Goal: Task Accomplishment & Management: Use online tool/utility

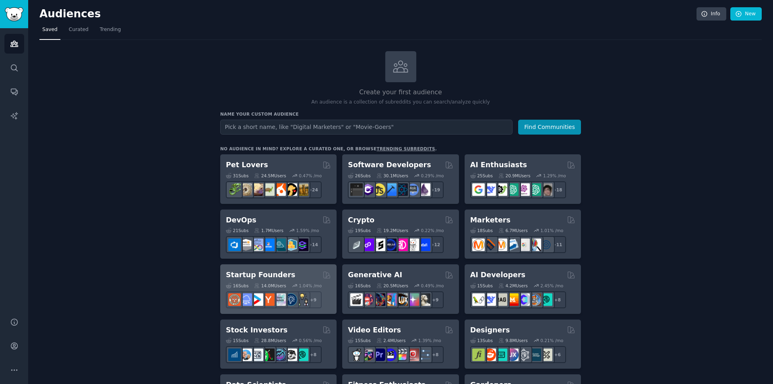
click at [260, 274] on h2 "Startup Founders" at bounding box center [260, 275] width 69 height 10
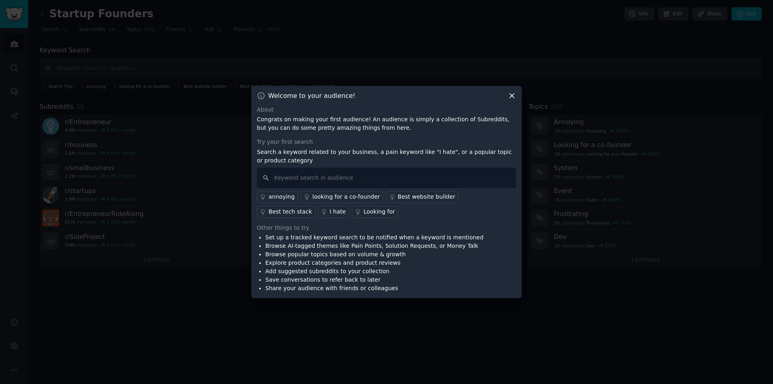
click at [509, 97] on icon at bounding box center [512, 95] width 8 height 8
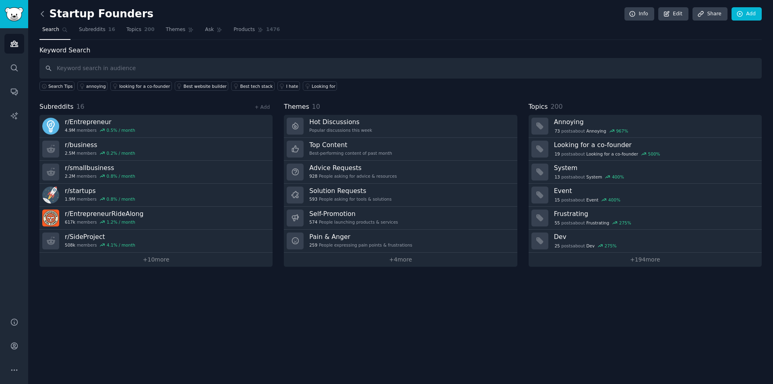
click at [40, 13] on icon at bounding box center [42, 14] width 8 height 8
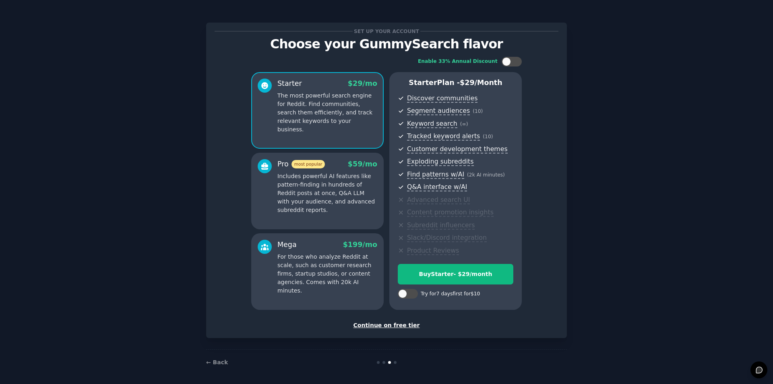
click at [389, 319] on div "Set up your account Choose your GummySearch flavor Enable 33% Annual Discount S…" at bounding box center [387, 180] width 344 height 298
click at [388, 324] on div "Continue on free tier" at bounding box center [387, 325] width 344 height 8
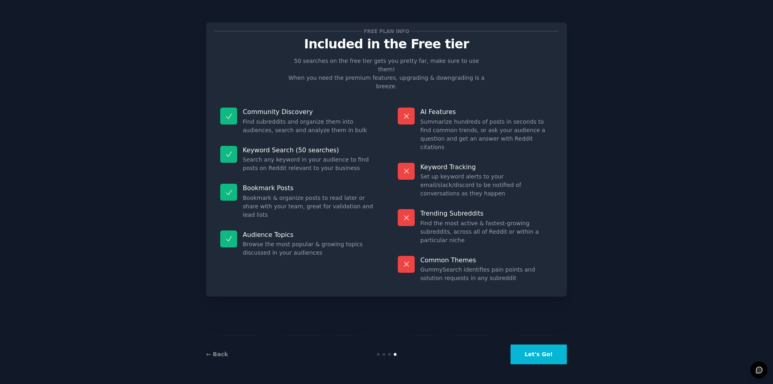
click at [537, 355] on button "Let's Go!" at bounding box center [538, 354] width 56 height 20
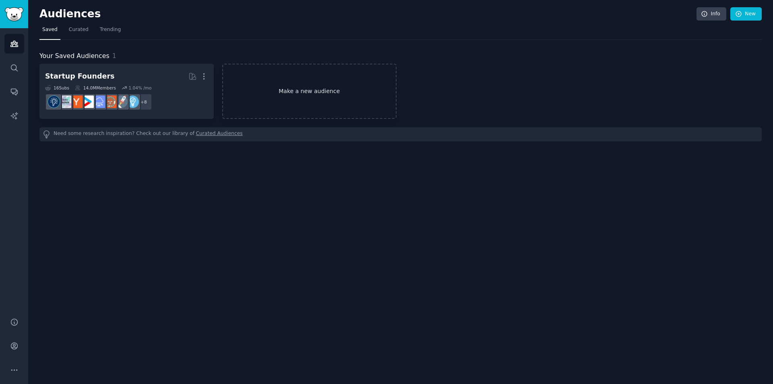
click at [292, 77] on link "Make a new audience" at bounding box center [309, 91] width 174 height 55
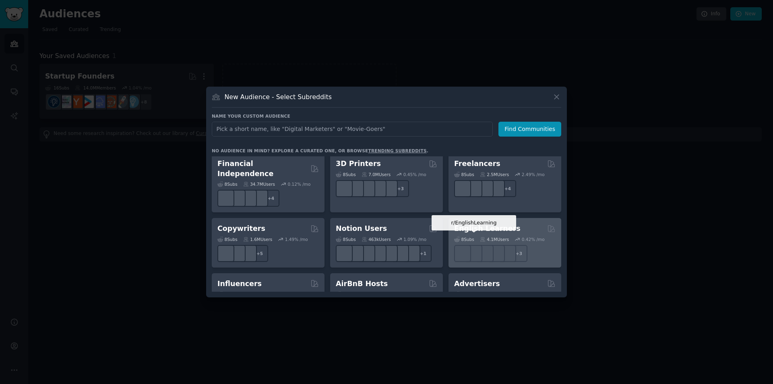
scroll to position [523, 0]
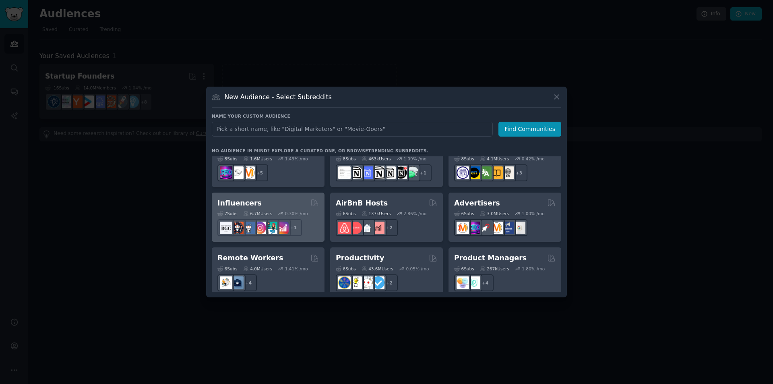
click at [250, 198] on h2 "Influencers" at bounding box center [239, 203] width 44 height 10
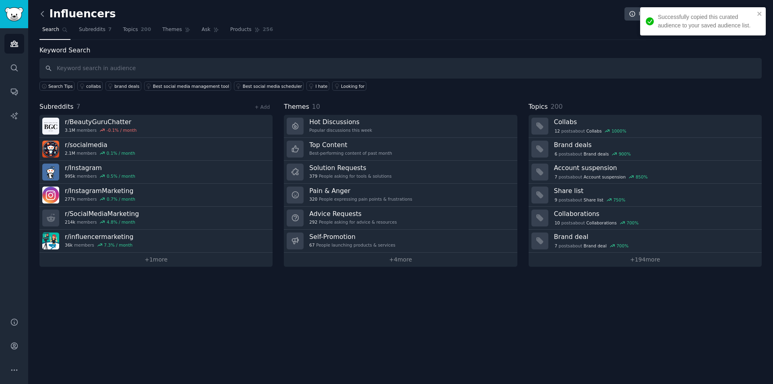
click at [41, 12] on icon at bounding box center [42, 14] width 8 height 8
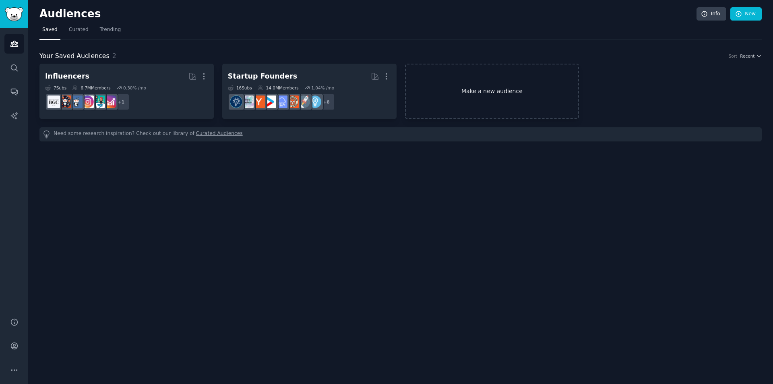
click at [498, 104] on link "Make a new audience" at bounding box center [492, 91] width 174 height 55
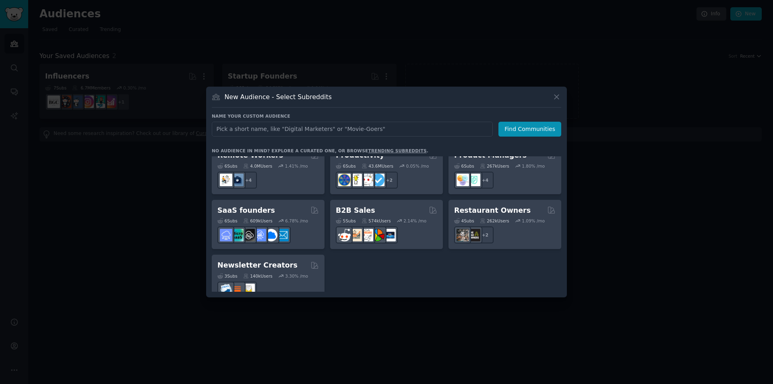
scroll to position [628, 0]
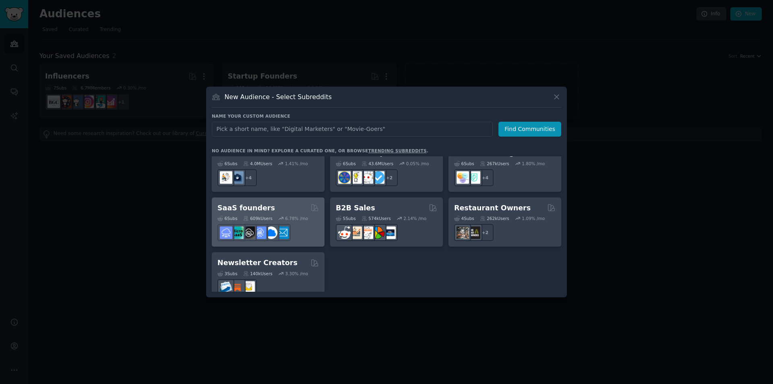
click at [262, 203] on h2 "SaaS founders" at bounding box center [246, 208] width 58 height 10
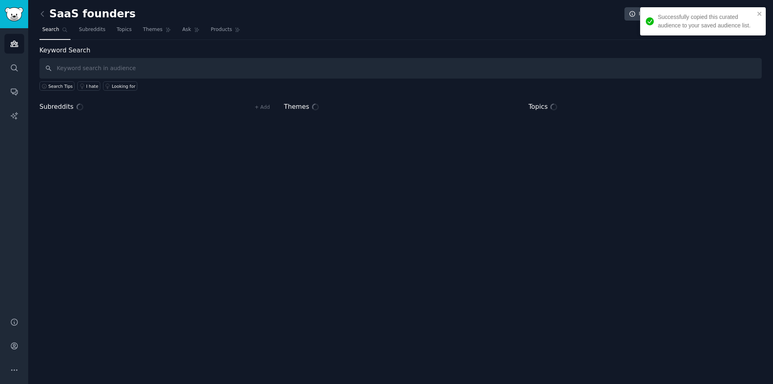
click at [40, 9] on link at bounding box center [44, 14] width 10 height 13
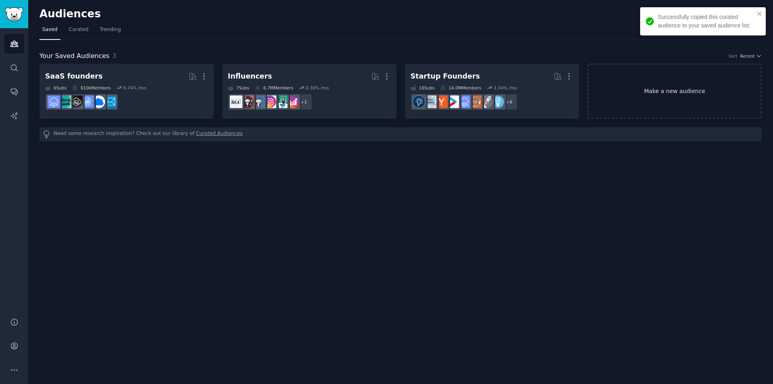
click at [678, 75] on link "Make a new audience" at bounding box center [674, 91] width 174 height 55
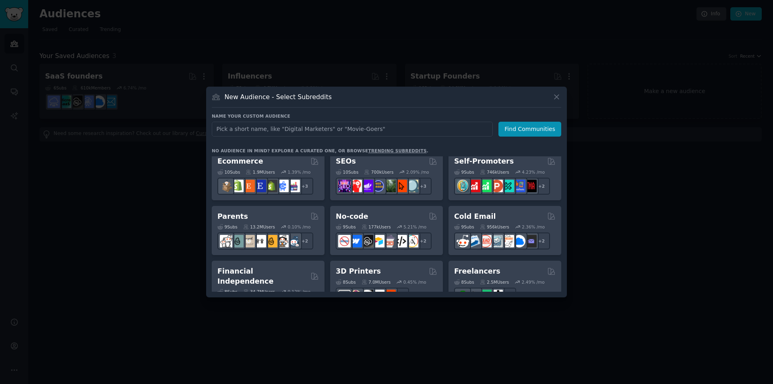
scroll to position [322, 0]
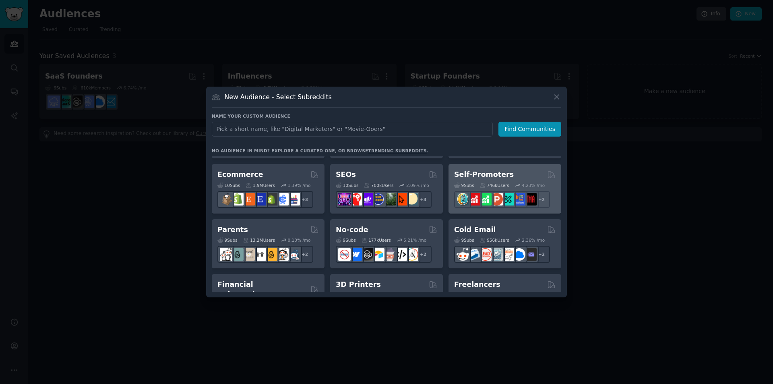
click at [491, 175] on h2 "Self-Promoters" at bounding box center [484, 174] width 60 height 10
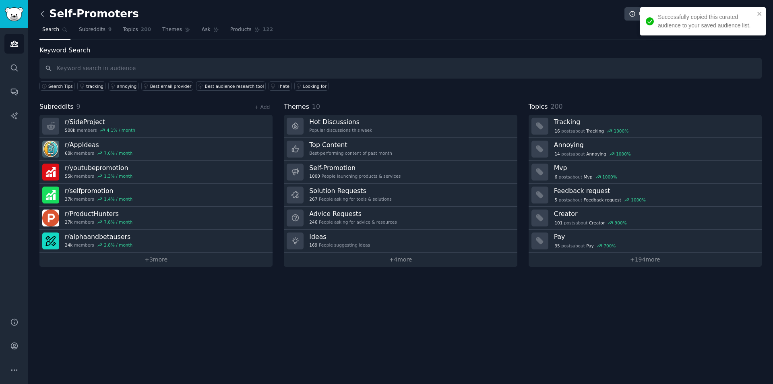
click at [44, 10] on icon at bounding box center [42, 14] width 8 height 8
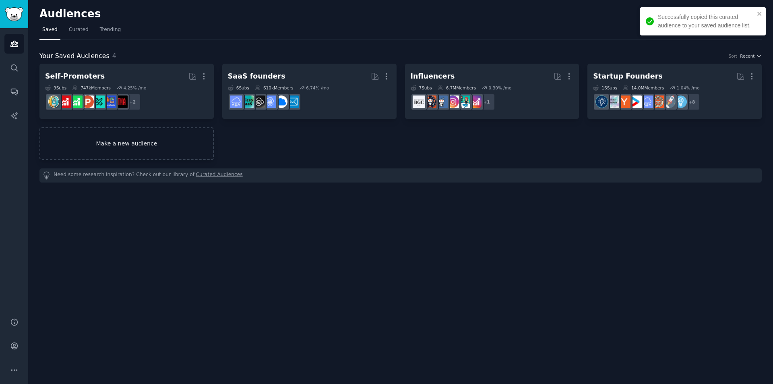
click at [176, 151] on link "Make a new audience" at bounding box center [126, 143] width 174 height 33
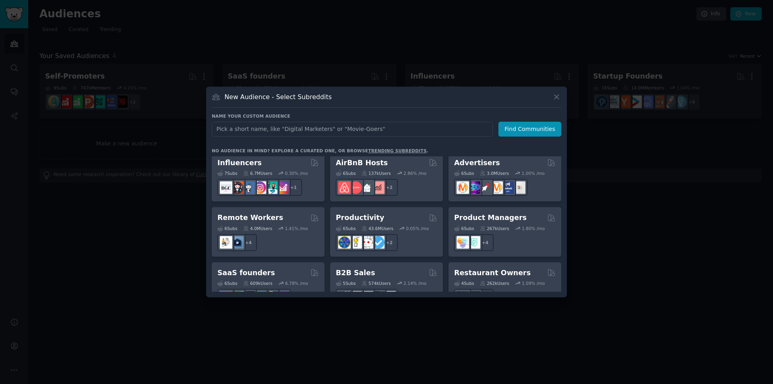
scroll to position [604, 0]
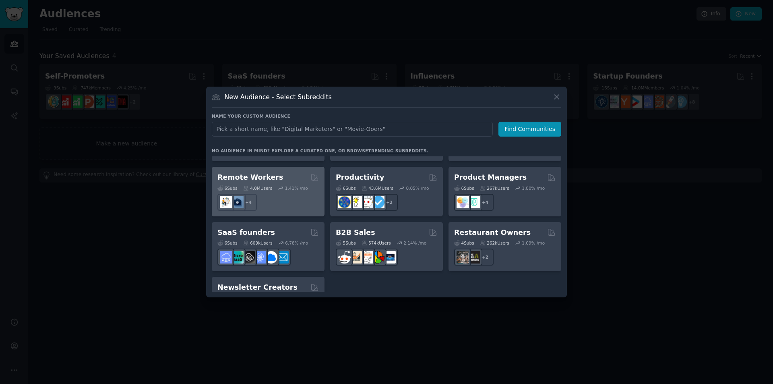
click at [256, 172] on h2 "Remote Workers" at bounding box center [250, 177] width 66 height 10
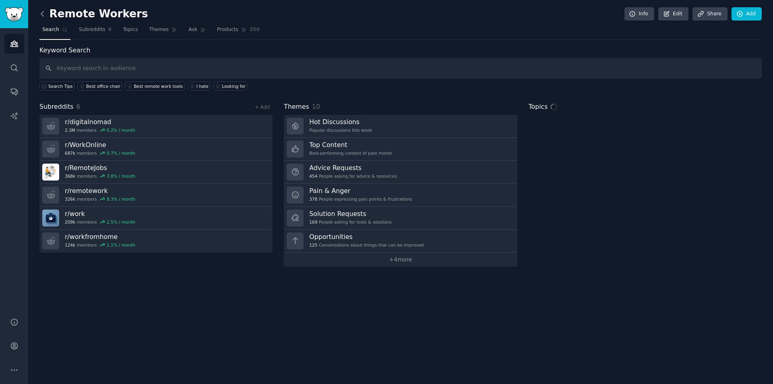
click at [42, 13] on icon at bounding box center [42, 13] width 2 height 5
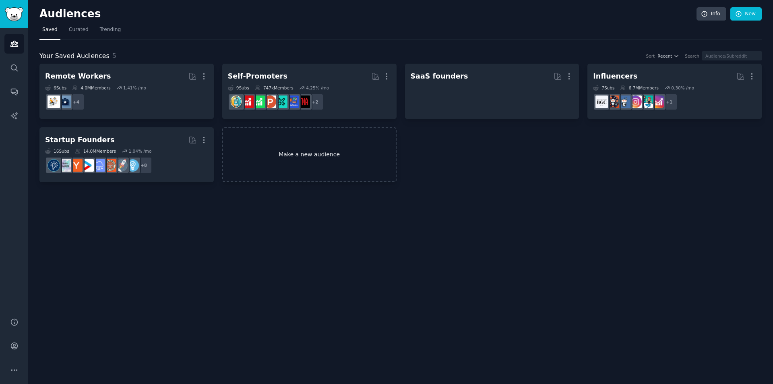
click at [305, 160] on link "Make a new audience" at bounding box center [309, 154] width 174 height 55
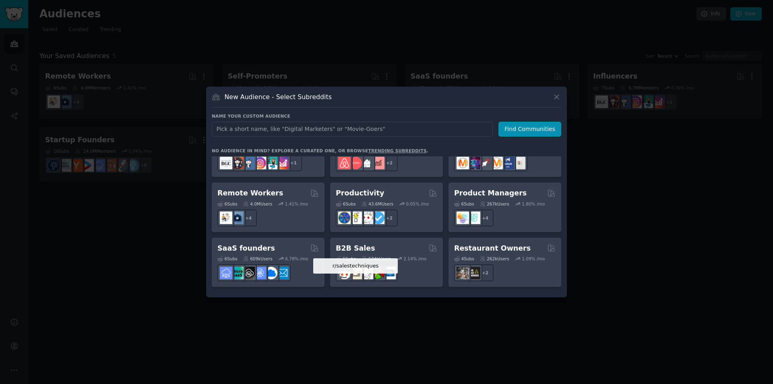
scroll to position [628, 0]
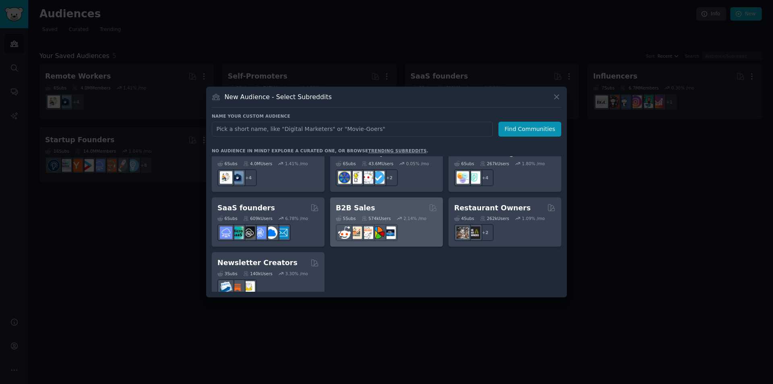
click at [409, 203] on div "B2B Sales" at bounding box center [386, 208] width 101 height 10
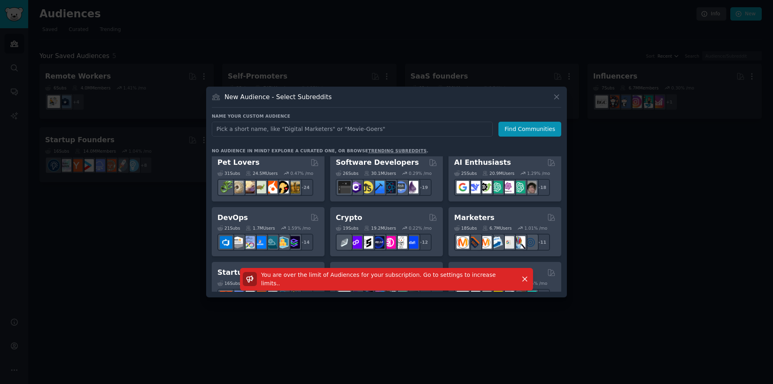
scroll to position [0, 0]
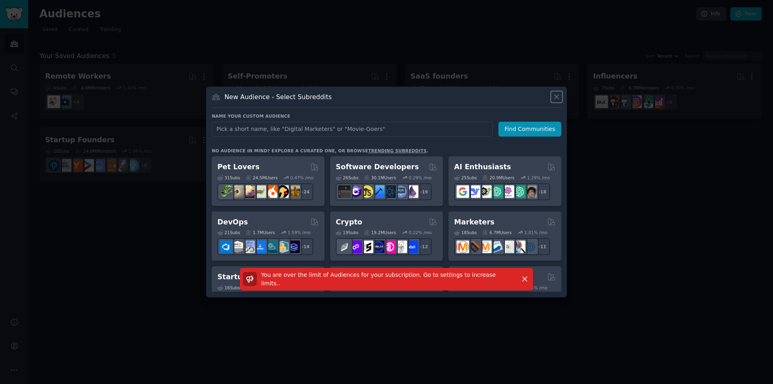
click at [556, 95] on icon at bounding box center [556, 97] width 8 height 8
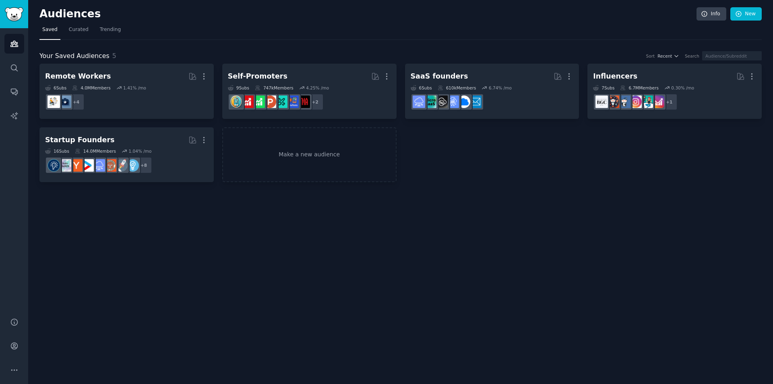
click at [744, 205] on div "Audiences Info New Saved Curated Trending Your Saved Audiences 5 Sort Recent Se…" at bounding box center [400, 192] width 745 height 384
